Goal: Transaction & Acquisition: Purchase product/service

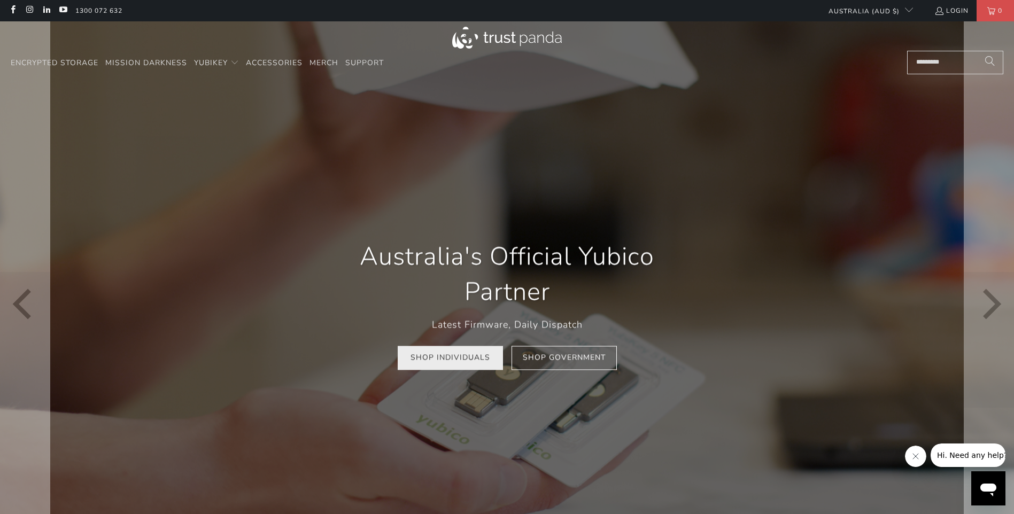
click at [459, 362] on link "Shop Individuals" at bounding box center [450, 358] width 105 height 24
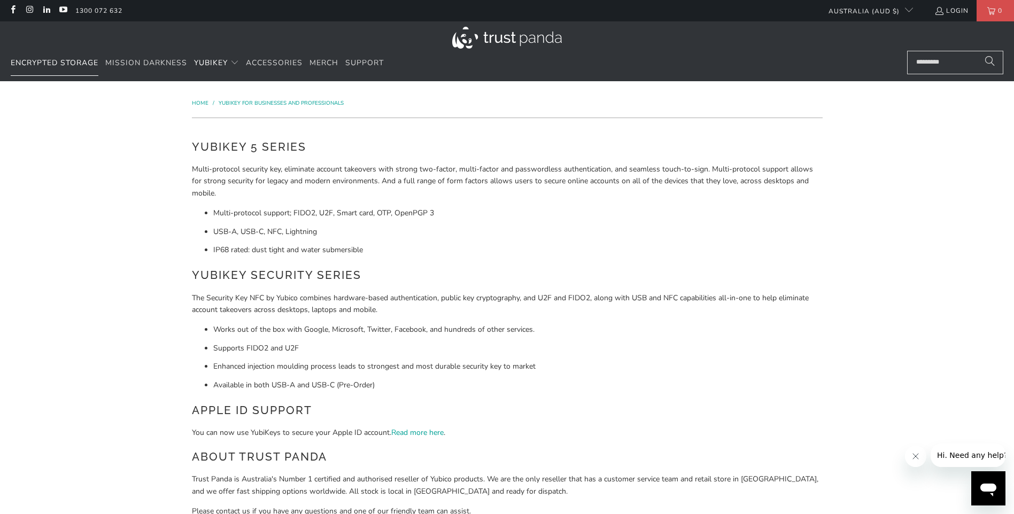
click at [96, 59] on span "Encrypted Storage" at bounding box center [55, 63] width 88 height 10
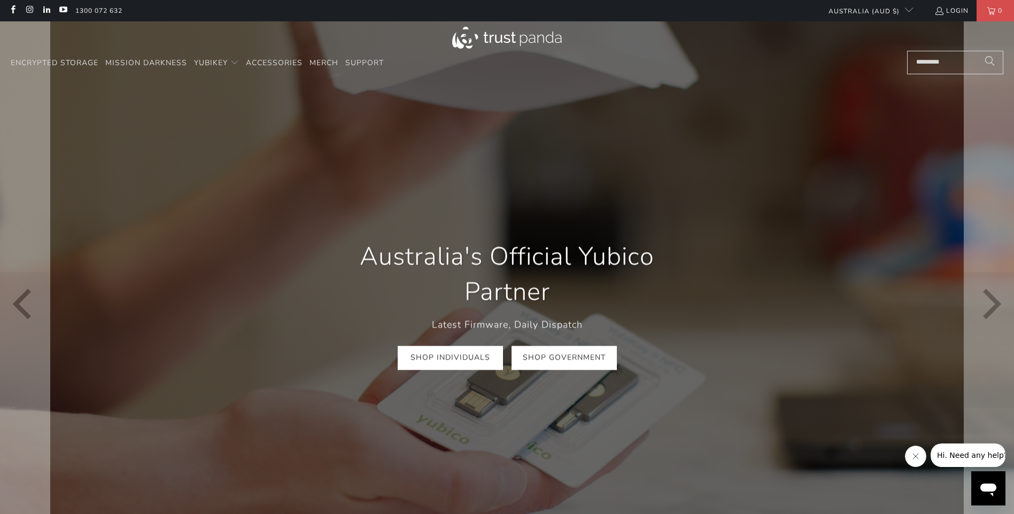
click at [512, 366] on link "Shop Government" at bounding box center [564, 358] width 105 height 24
